Goal: Find specific page/section: Find specific page/section

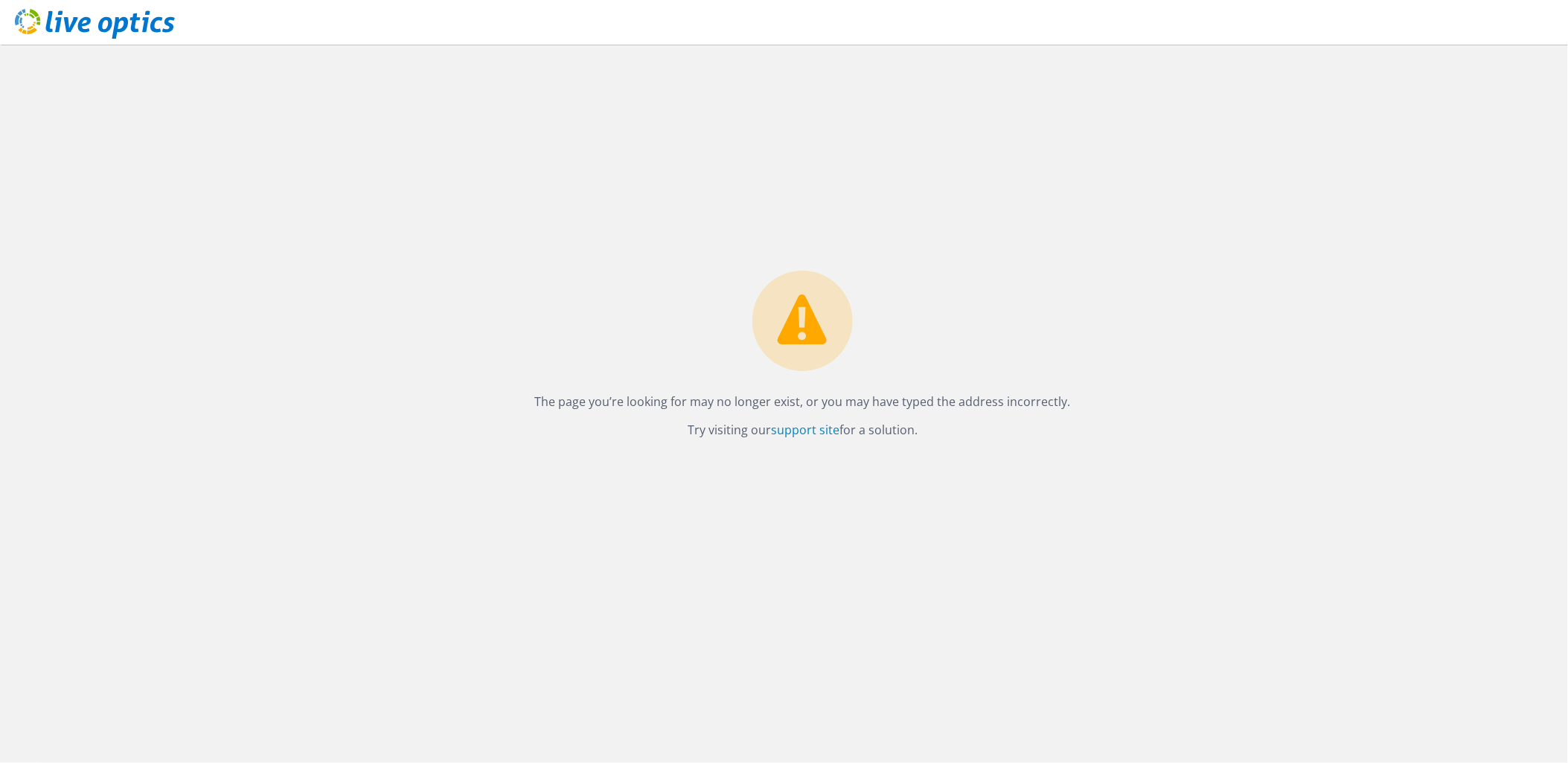
click at [115, 23] on use at bounding box center [95, 24] width 160 height 29
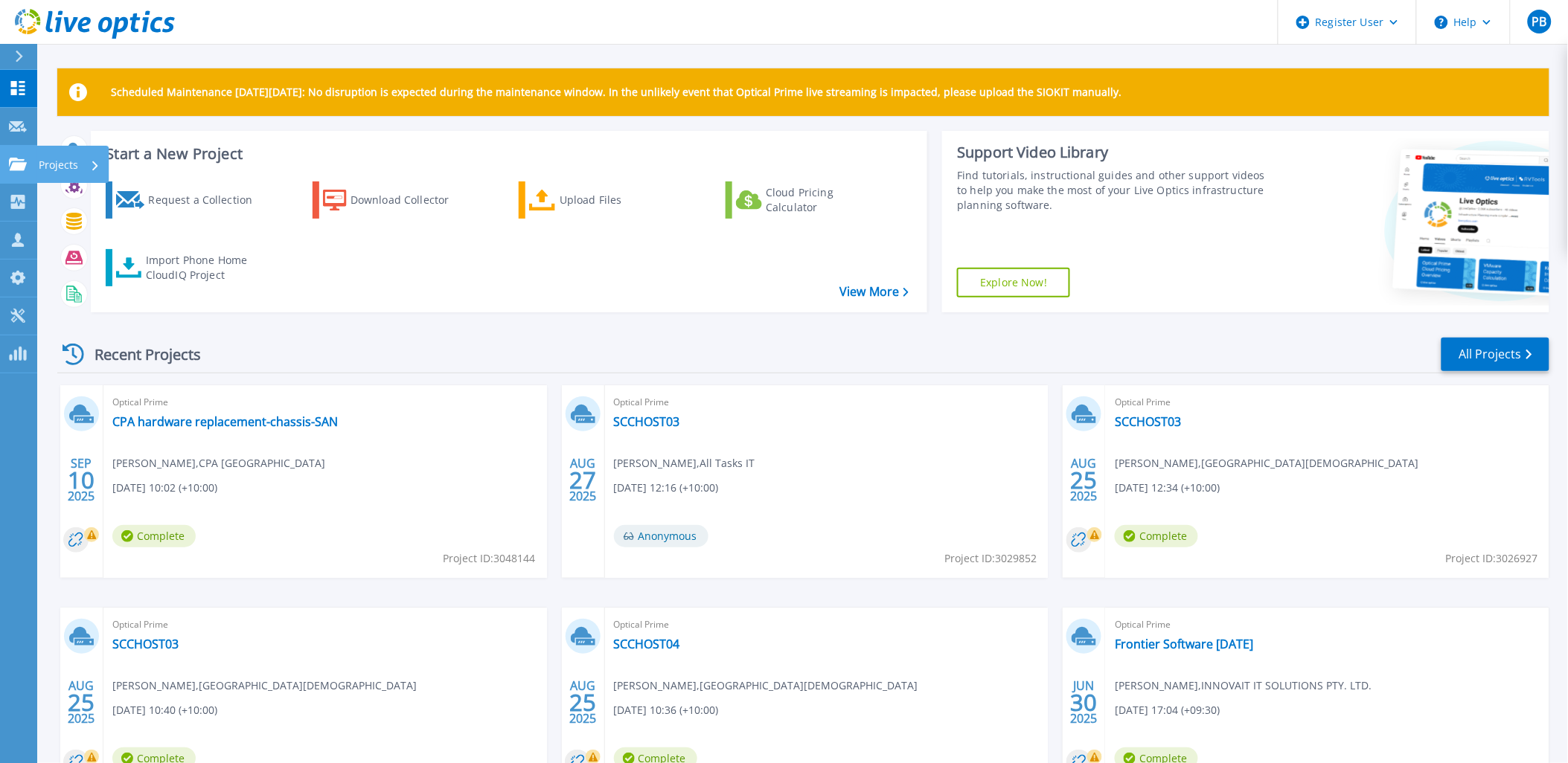
click at [8, 169] on link "Projects Projects" at bounding box center [19, 164] width 37 height 38
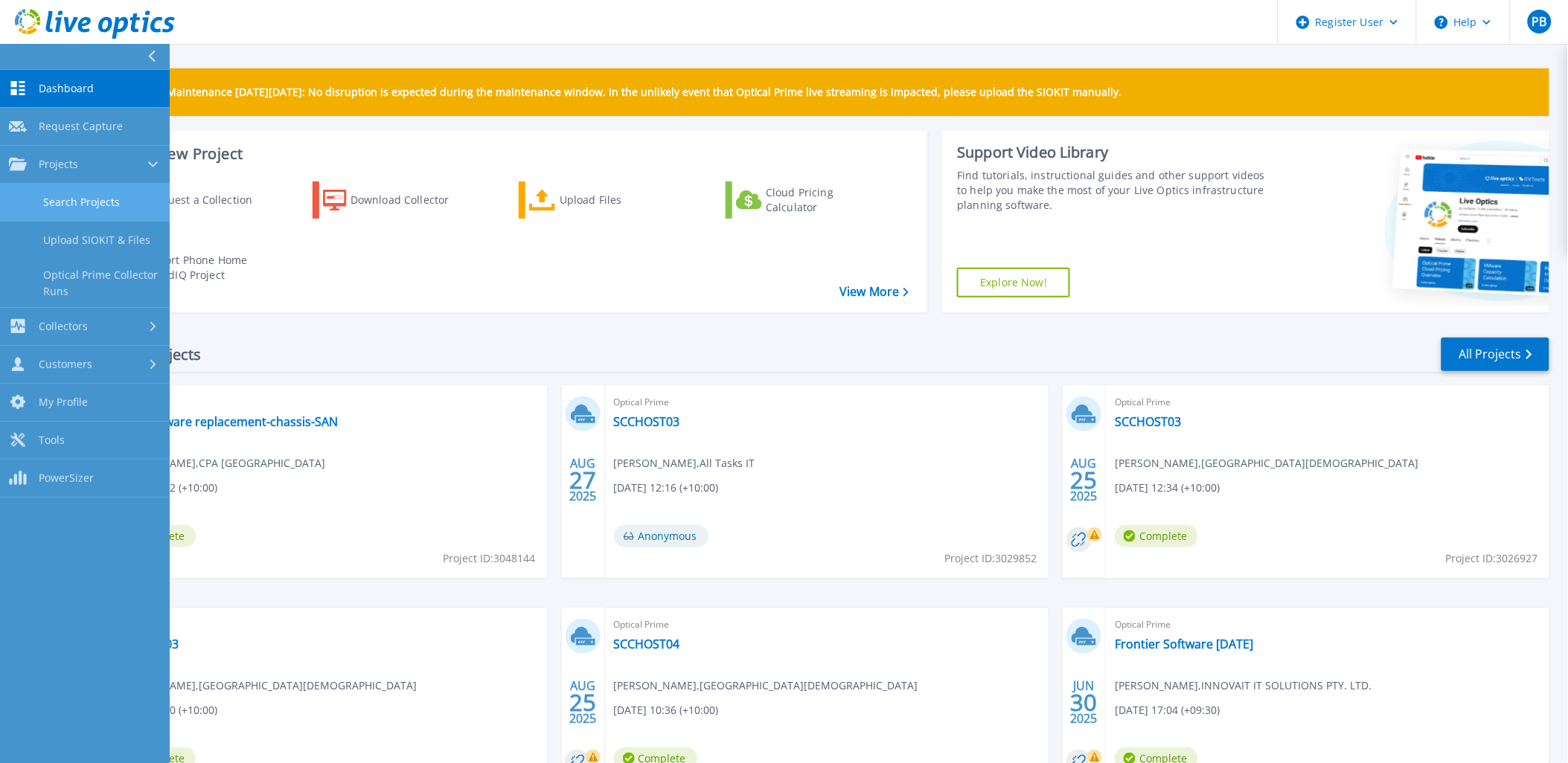
click at [71, 191] on link "Search Projects" at bounding box center [84, 202] width 170 height 38
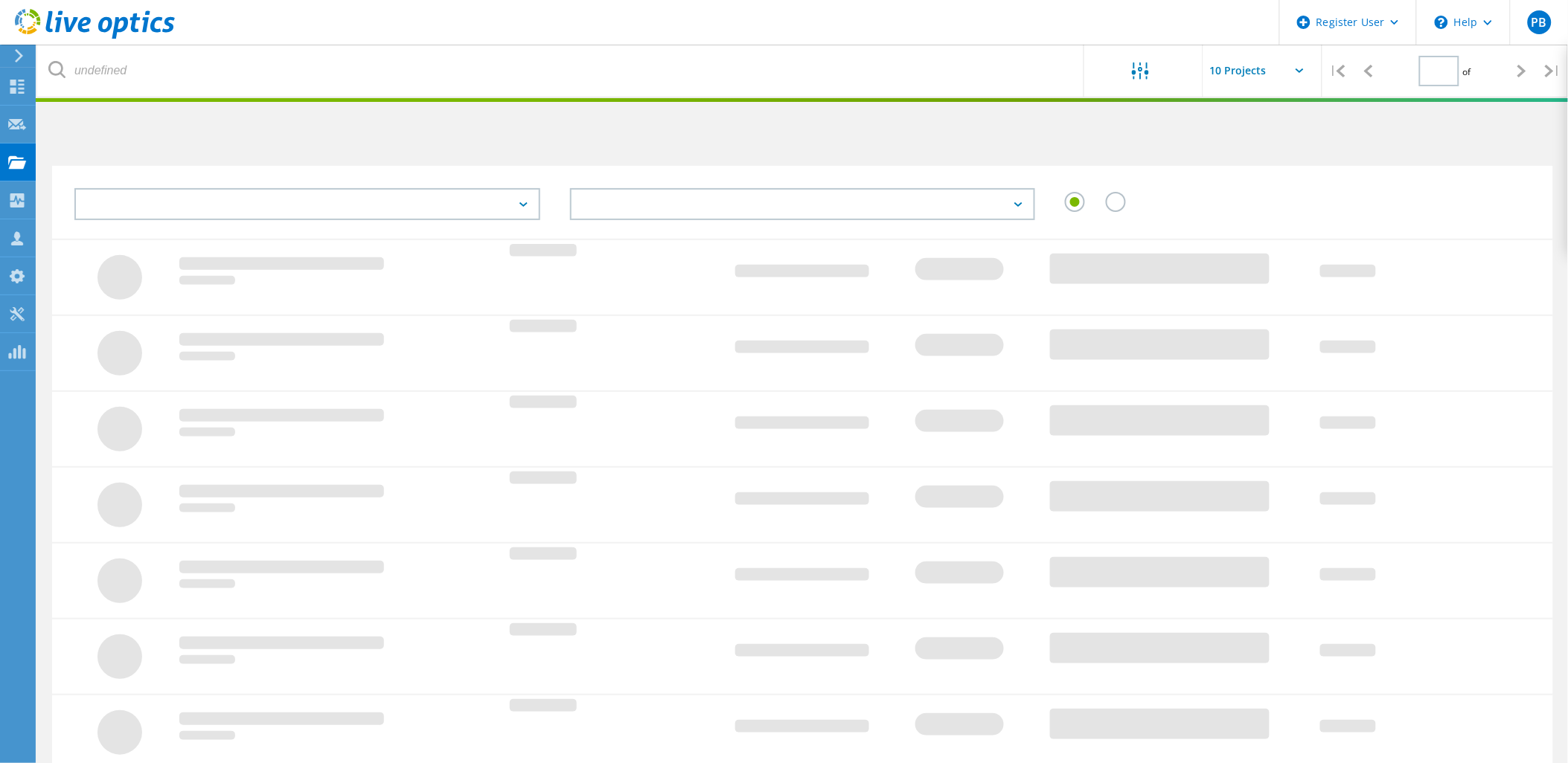
type input "1"
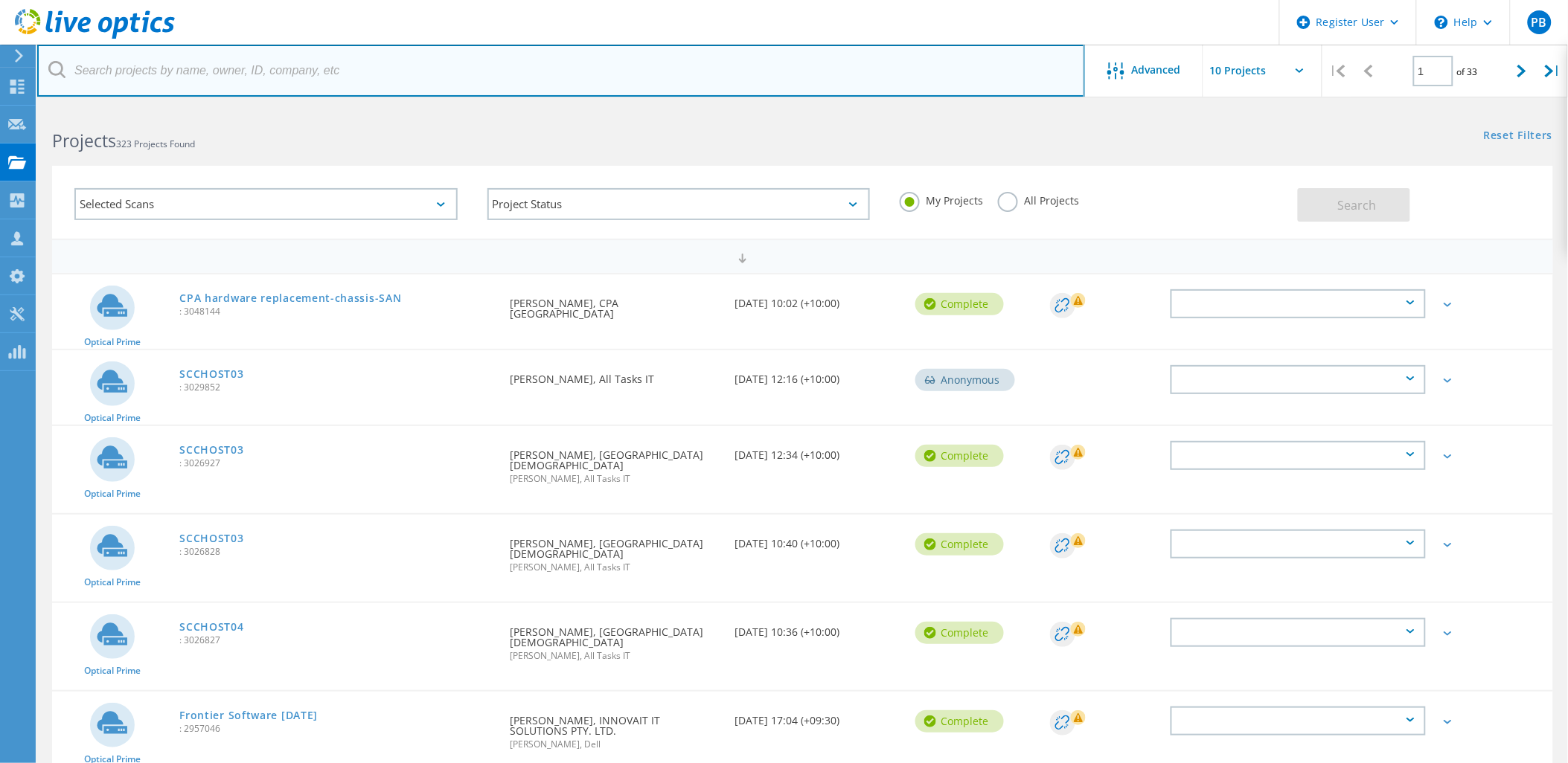
click at [246, 70] on input "text" at bounding box center [561, 70] width 1048 height 52
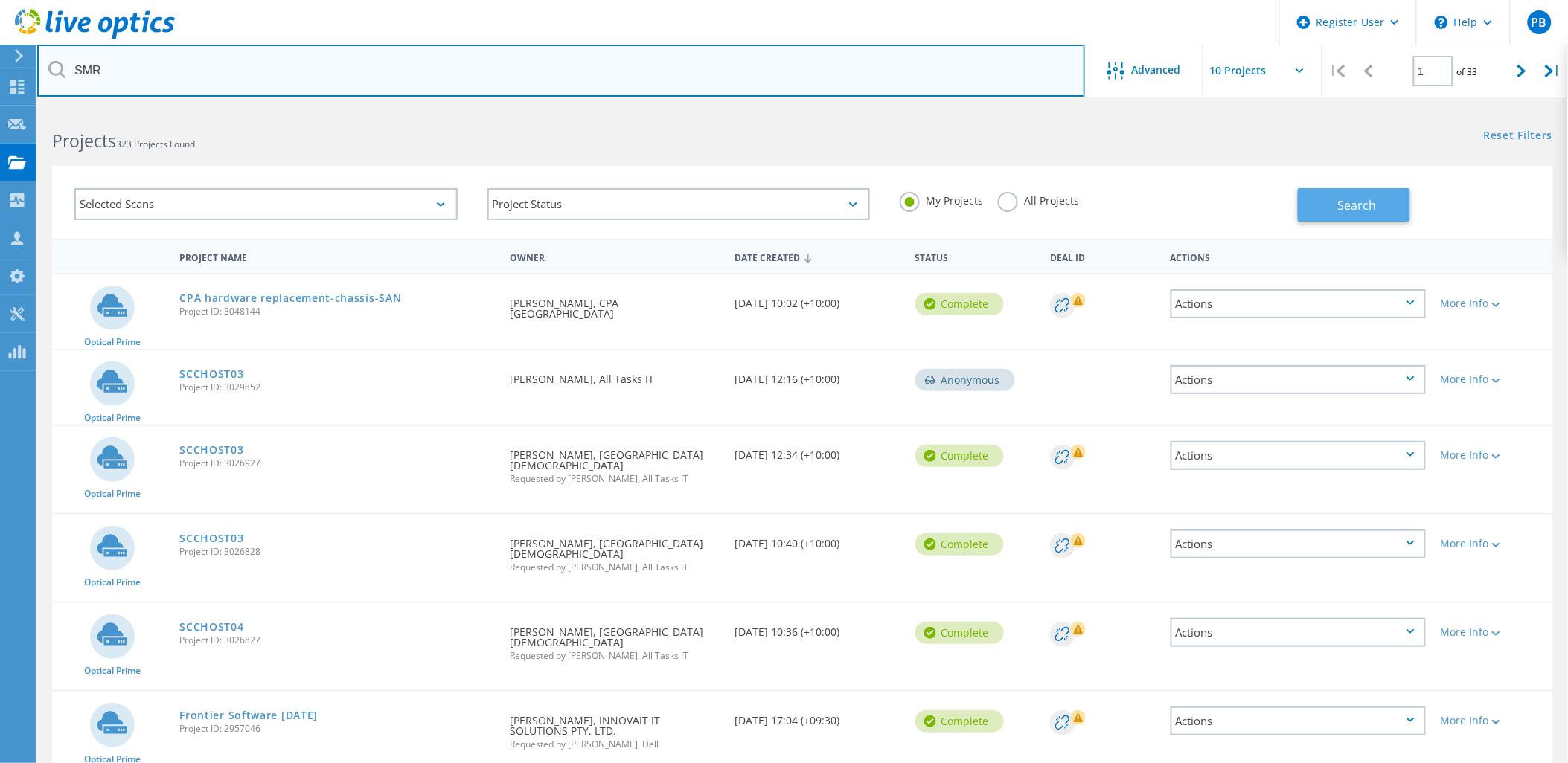
type input "SMR"
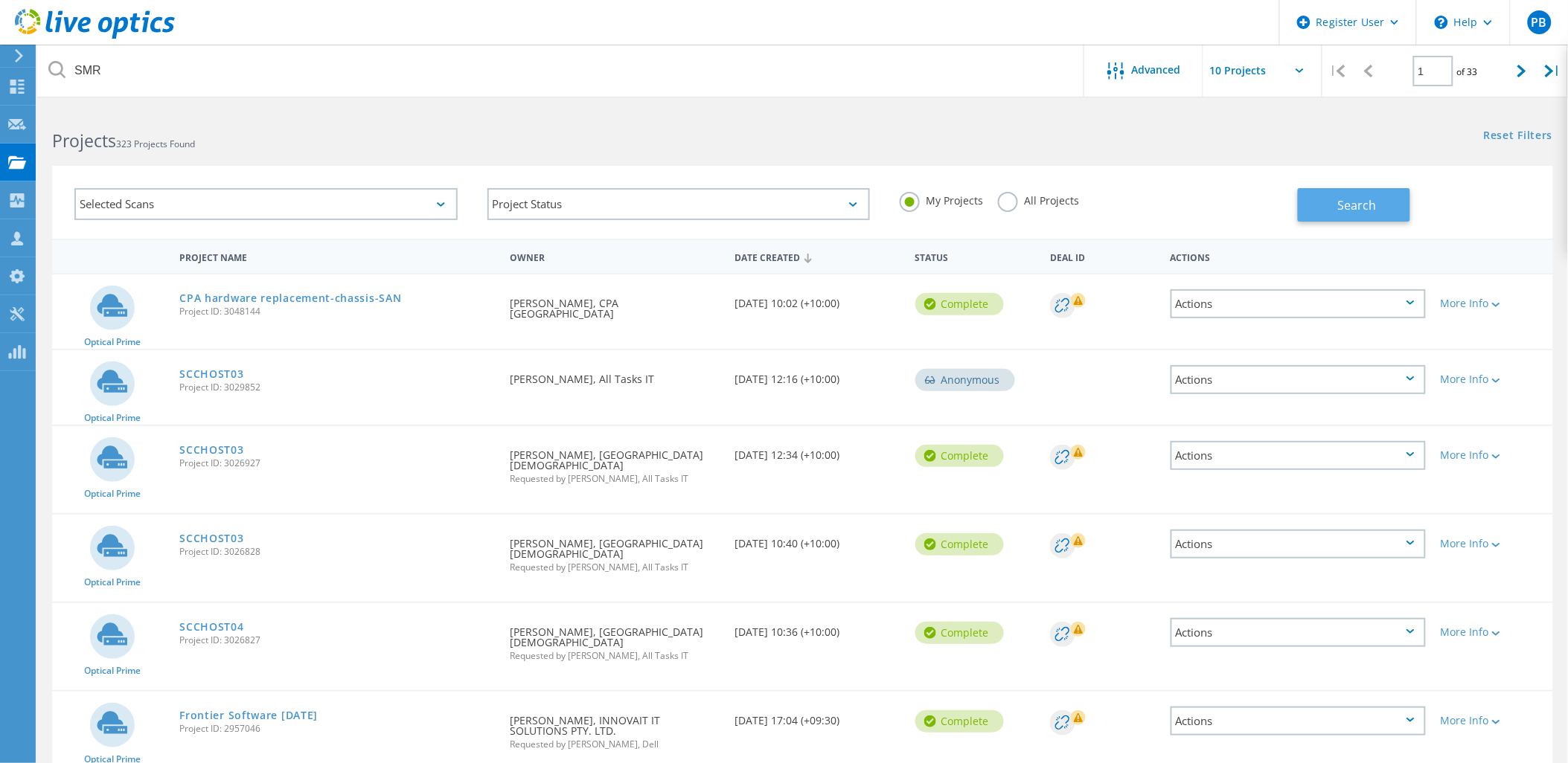
click at [1358, 191] on button "Search" at bounding box center [1354, 204] width 112 height 33
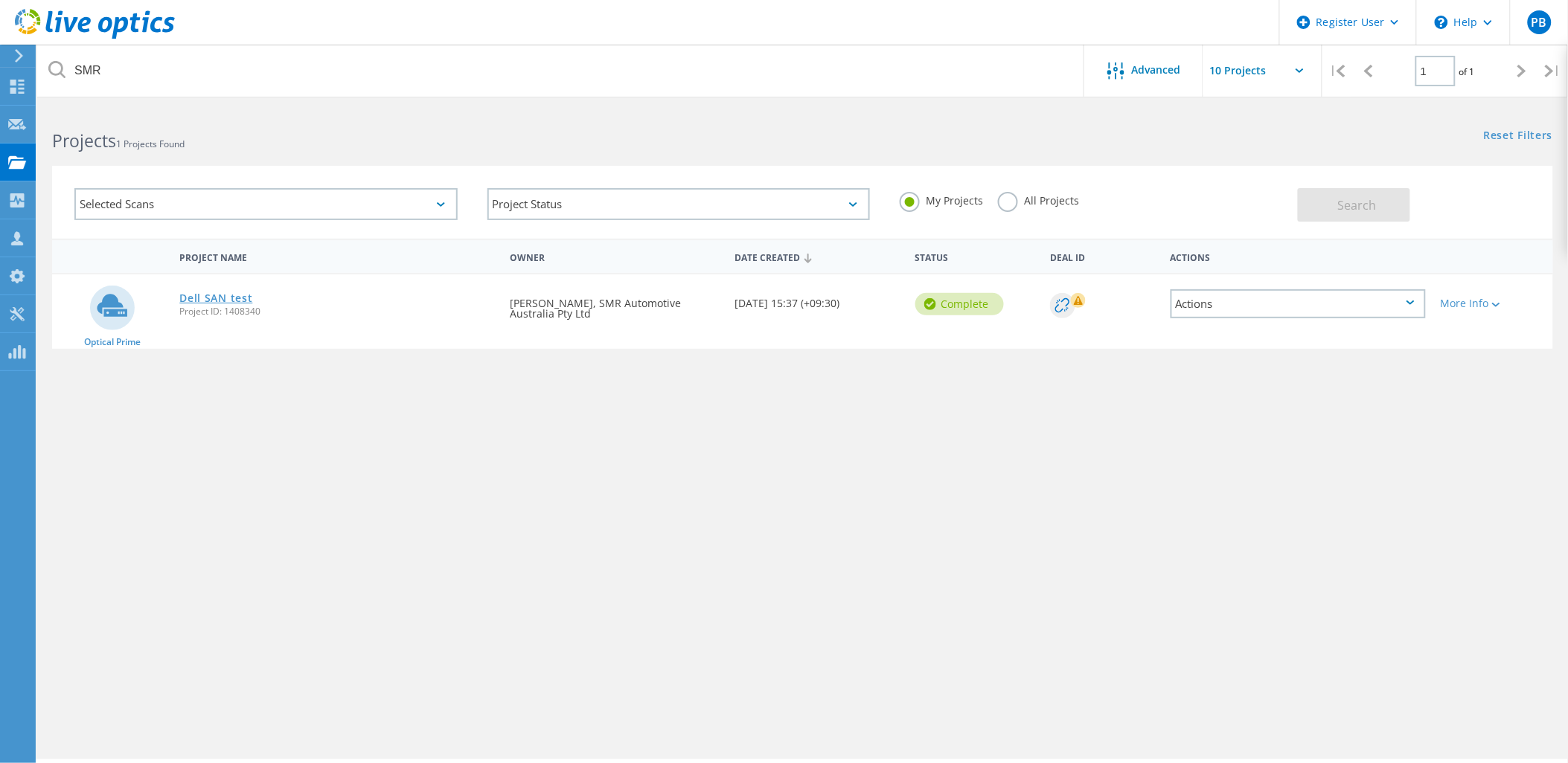
click at [212, 293] on link "Dell SAN test" at bounding box center [215, 297] width 73 height 10
